Goal: Complete application form

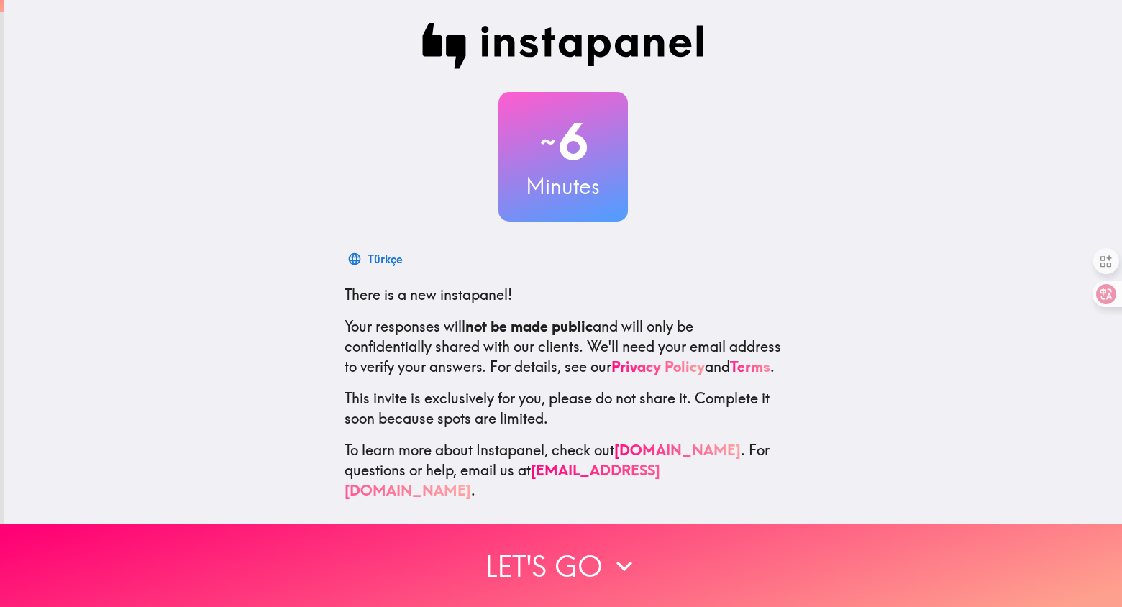
scroll to position [10, 0]
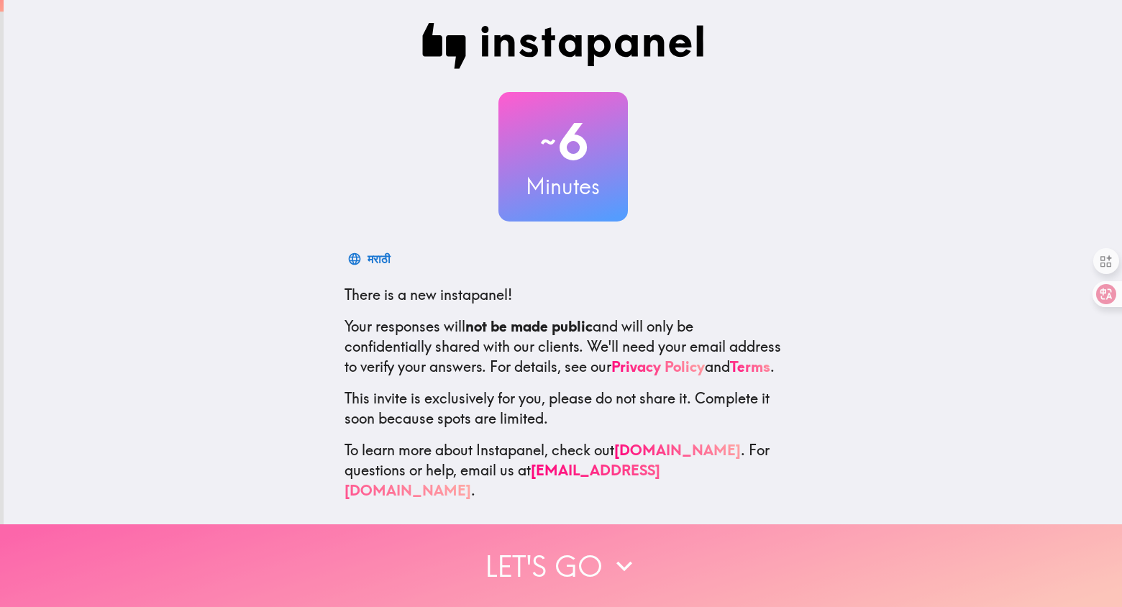
click at [548, 555] on button "Let's go" at bounding box center [561, 565] width 1122 height 83
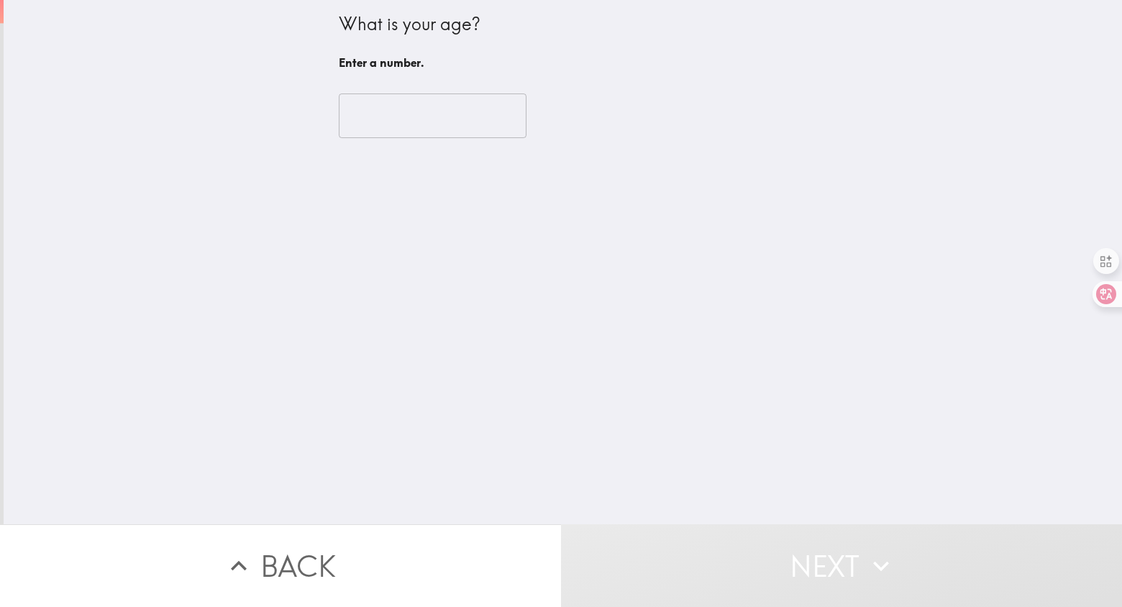
click at [339, 138] on div "​" at bounding box center [563, 115] width 449 height 79
click at [359, 124] on input "number" at bounding box center [433, 116] width 188 height 45
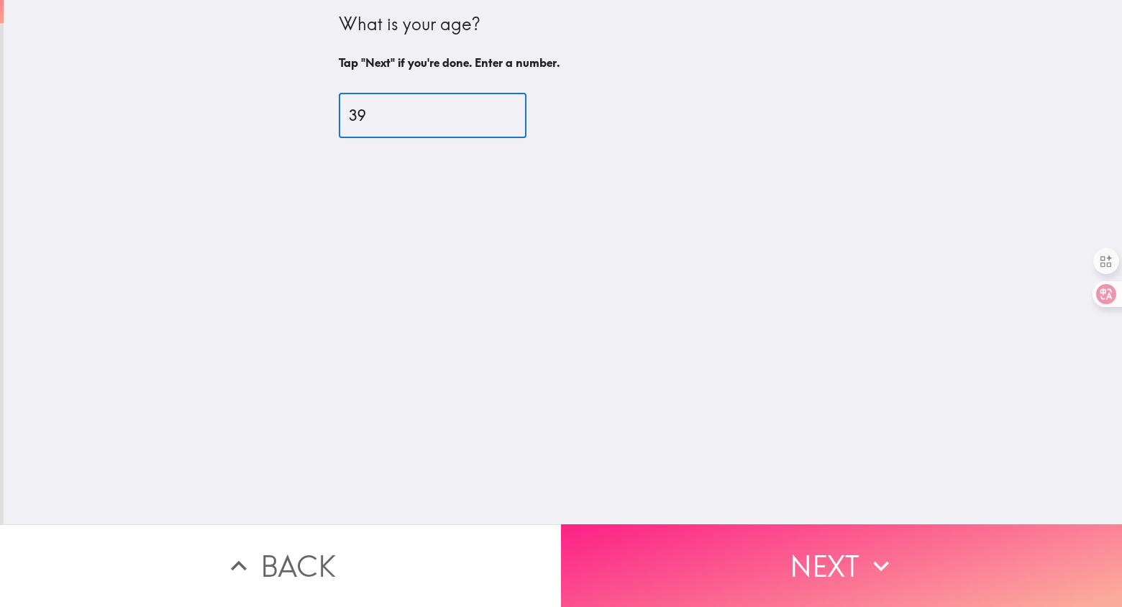
type input "39"
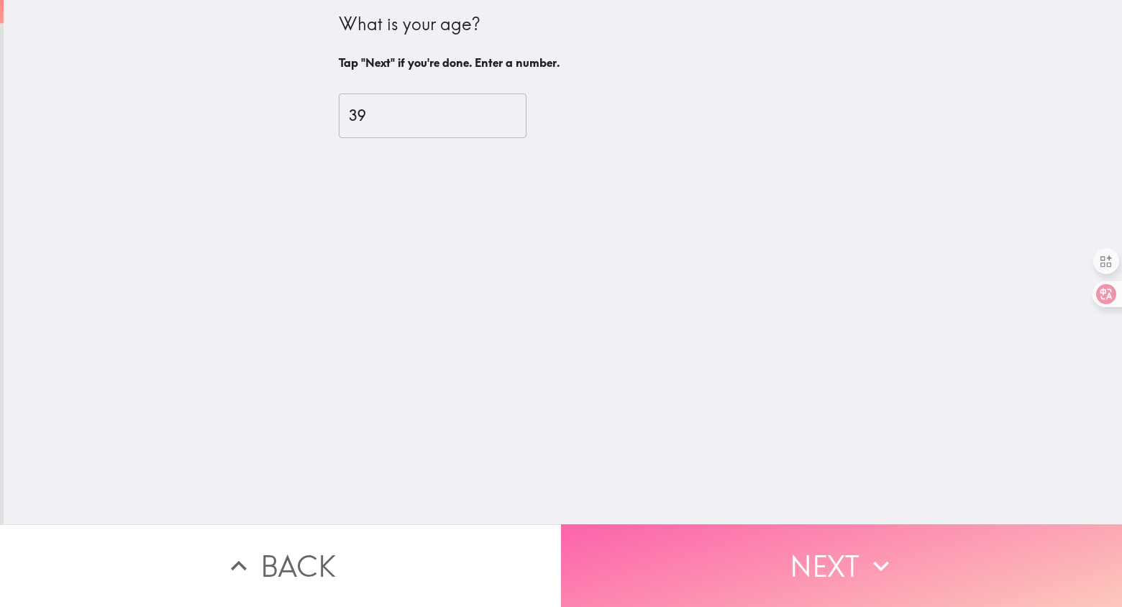
click at [746, 569] on button "Next" at bounding box center [841, 565] width 561 height 83
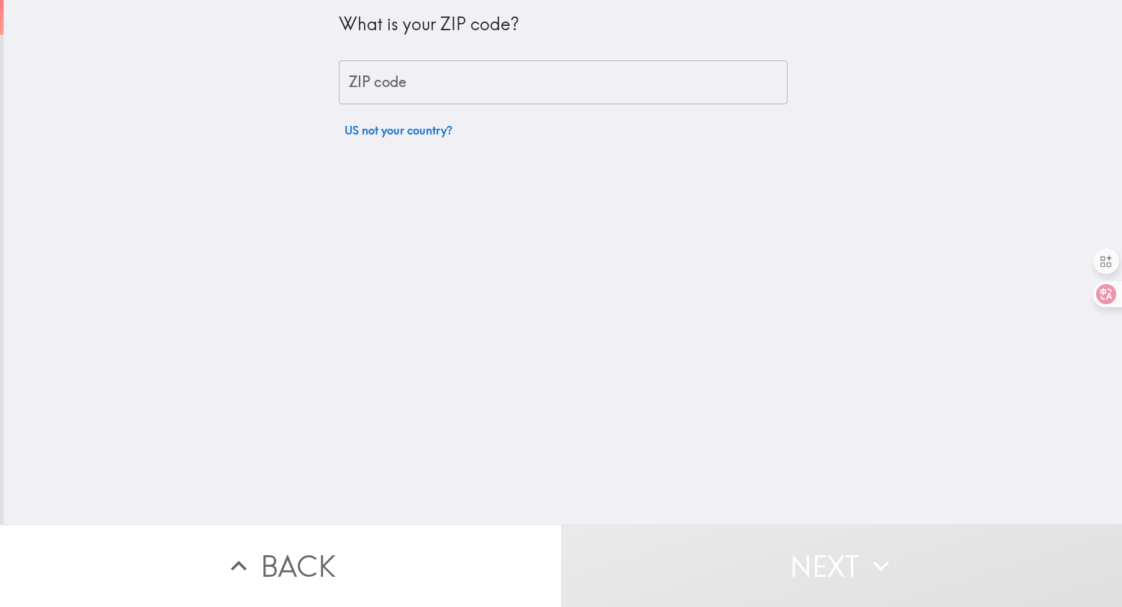
click at [527, 88] on input "ZIP code" at bounding box center [563, 82] width 449 height 45
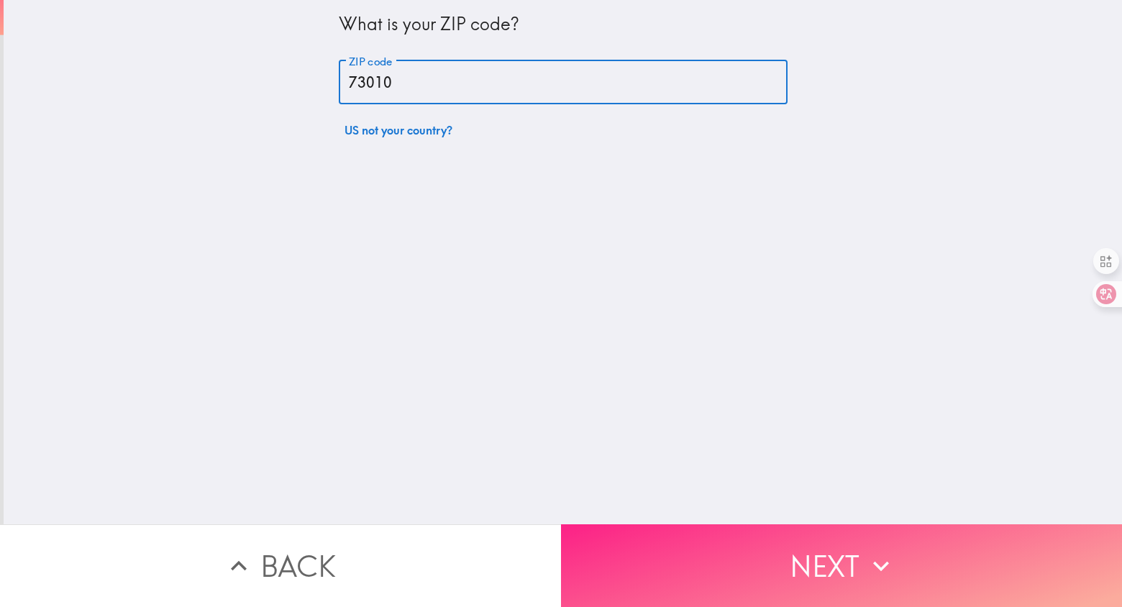
type input "73010"
click at [735, 547] on button "Next" at bounding box center [841, 565] width 561 height 83
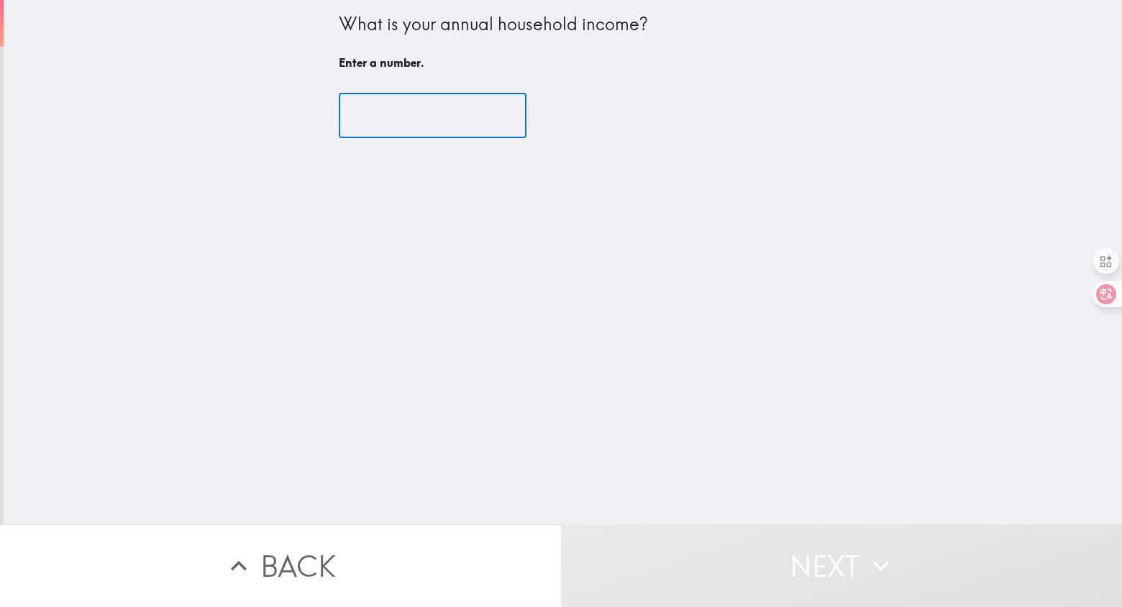
click at [407, 122] on input "number" at bounding box center [433, 116] width 188 height 45
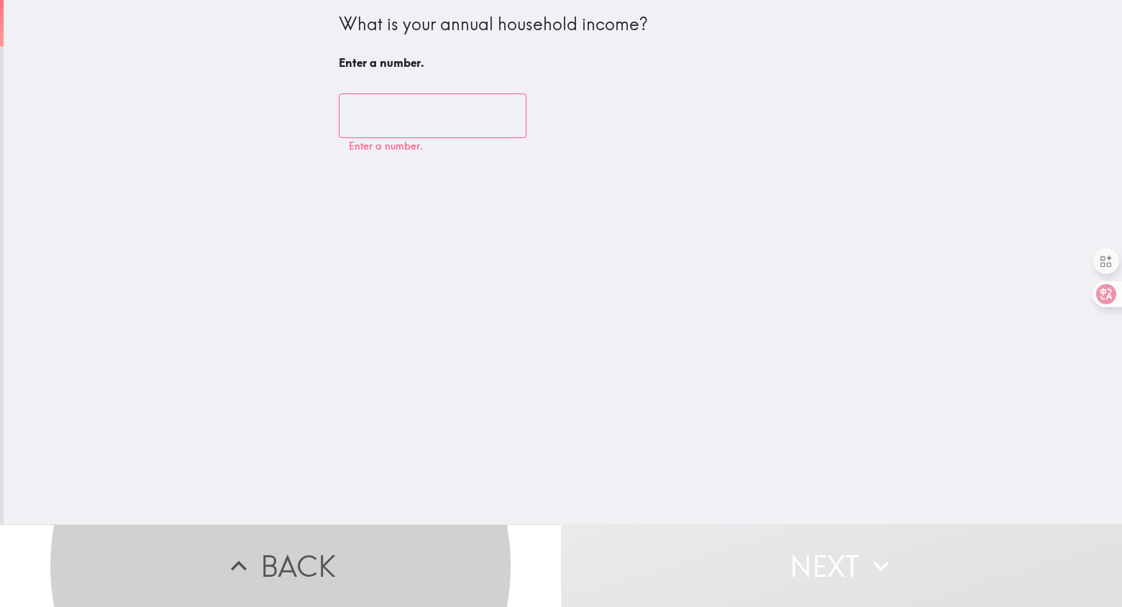
click at [419, 135] on input "number" at bounding box center [433, 116] width 188 height 45
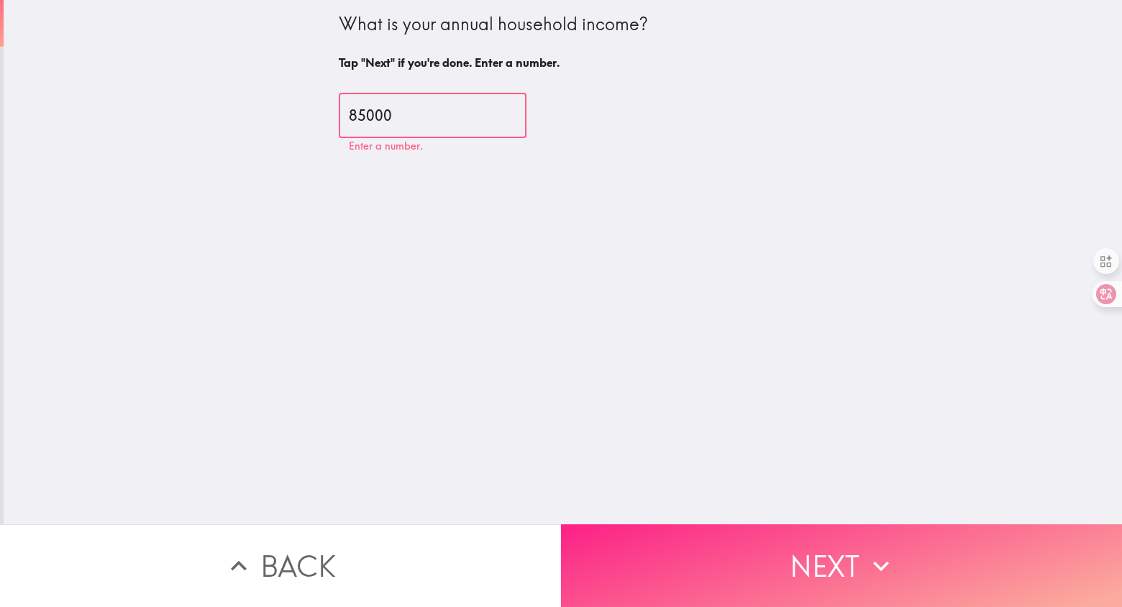
type input "85000"
click at [720, 573] on button "Next" at bounding box center [841, 565] width 561 height 83
